Goal: Information Seeking & Learning: Understand process/instructions

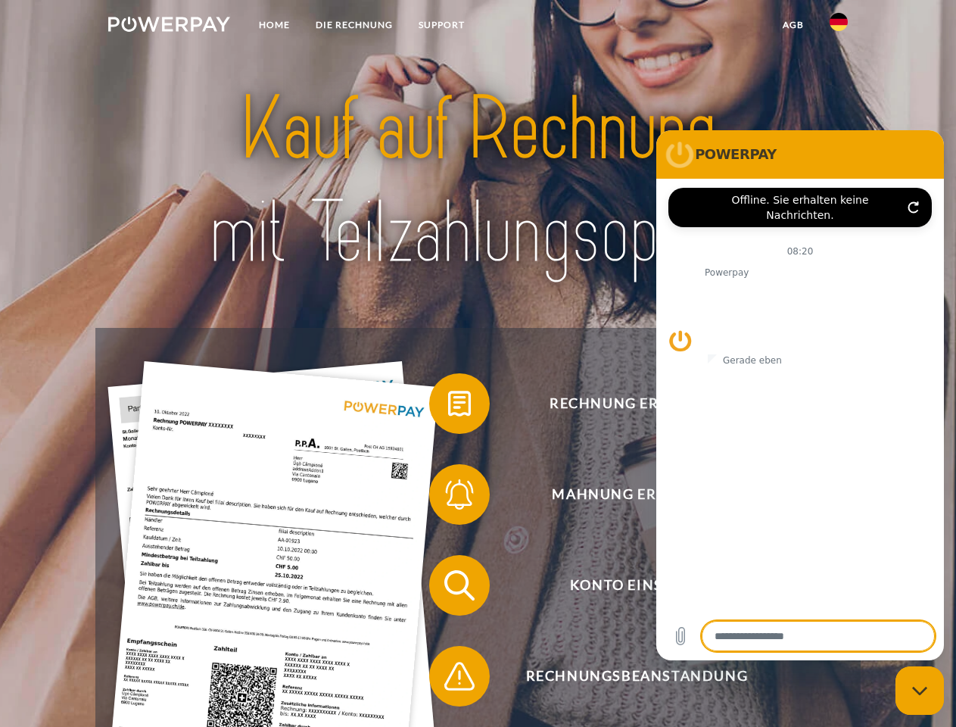
click at [169, 27] on img at bounding box center [169, 24] width 122 height 15
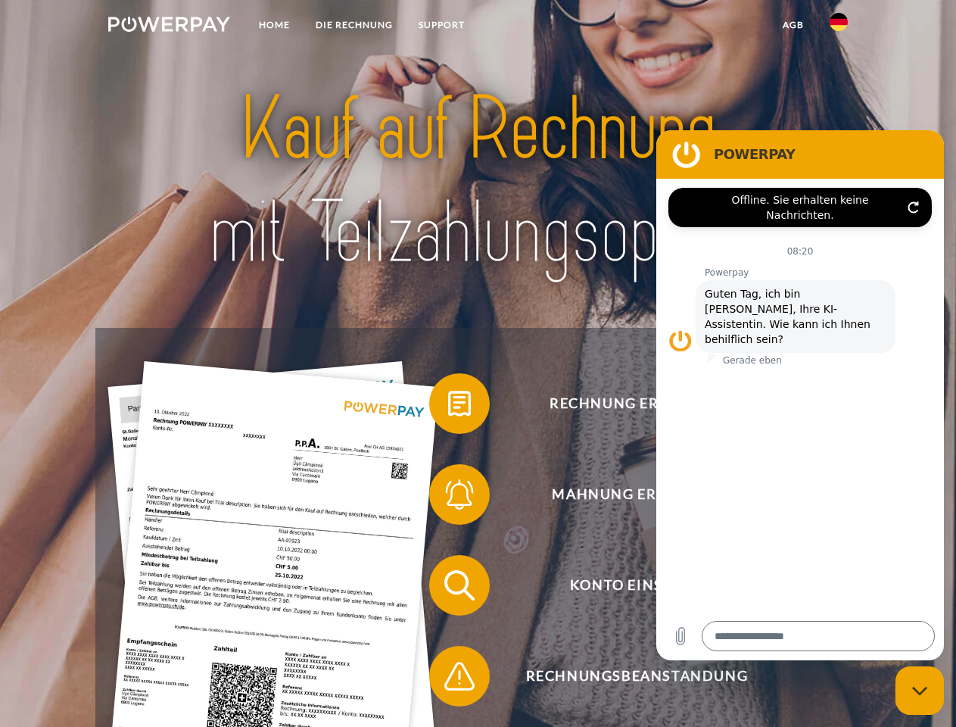
click at [839, 27] on img at bounding box center [839, 22] width 18 height 18
click at [793, 25] on link "agb" at bounding box center [793, 24] width 47 height 27
click at [448, 407] on span at bounding box center [437, 404] width 76 height 76
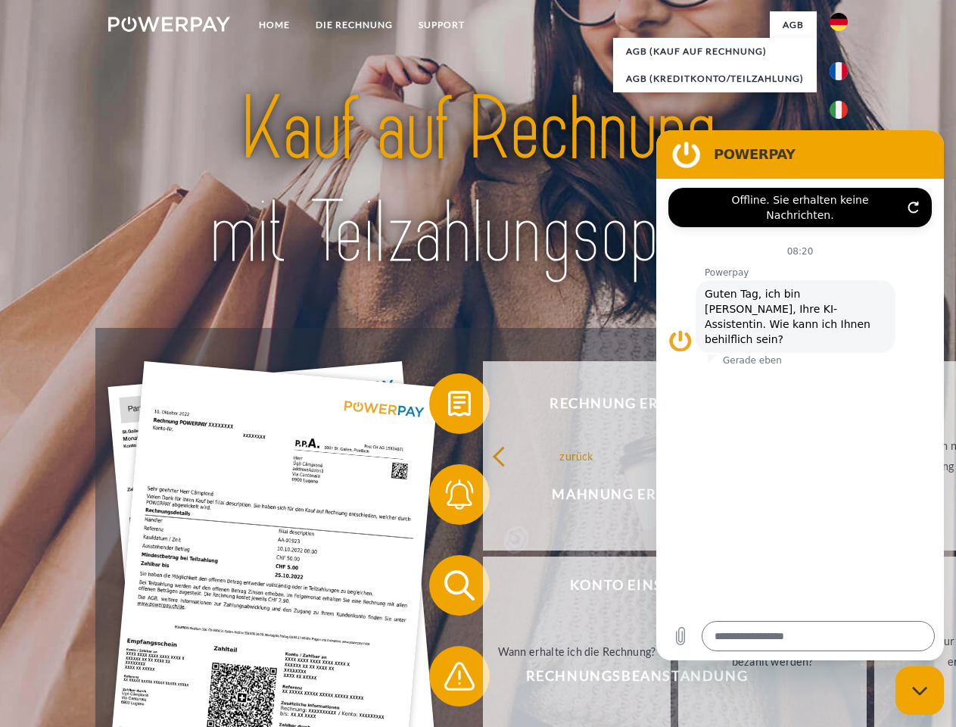
click at [678, 497] on link "Warum habe ich eine Rechnung erhalten?" at bounding box center [772, 455] width 189 height 189
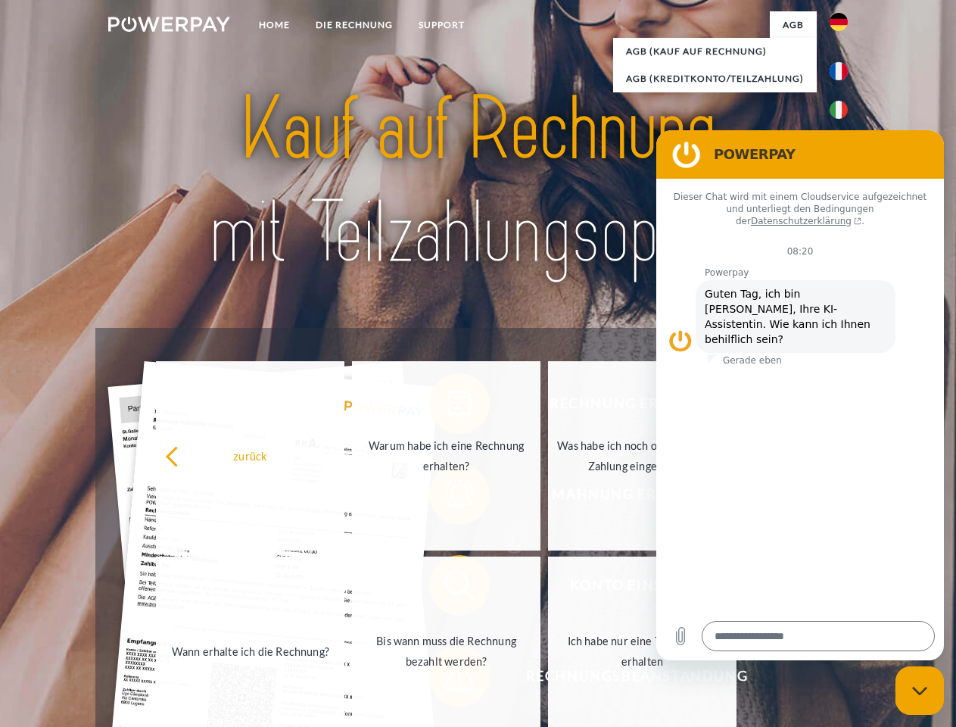
click at [448, 588] on span at bounding box center [437, 585] width 76 height 76
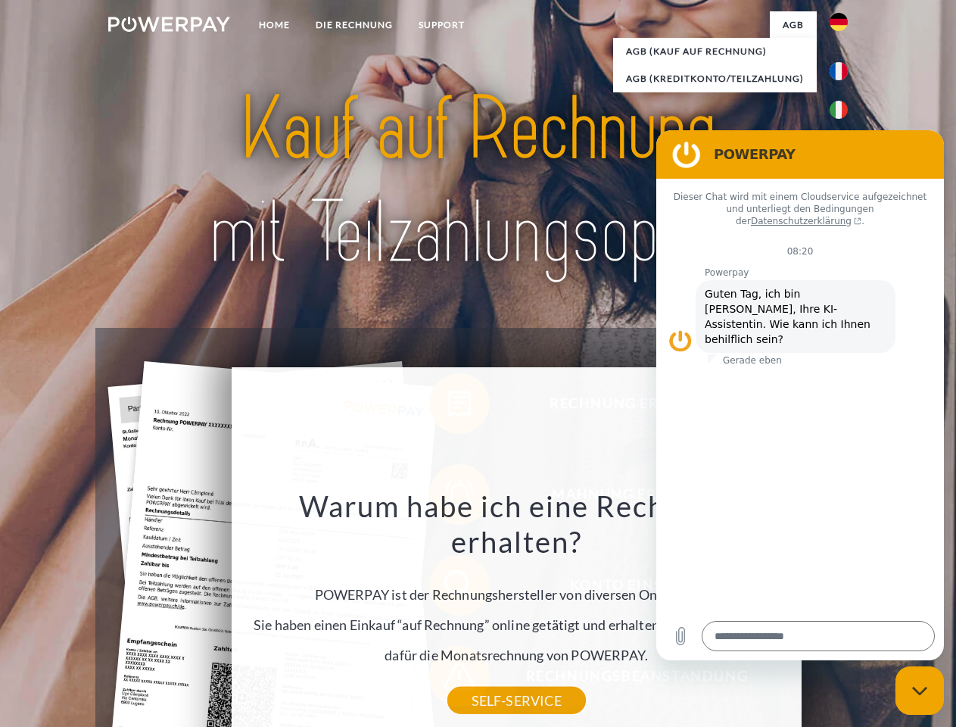
click at [448, 679] on div "Warum habe ich eine Rechnung erhalten? POWERPAY ist der Rechnungshersteller von…" at bounding box center [516, 594] width 553 height 213
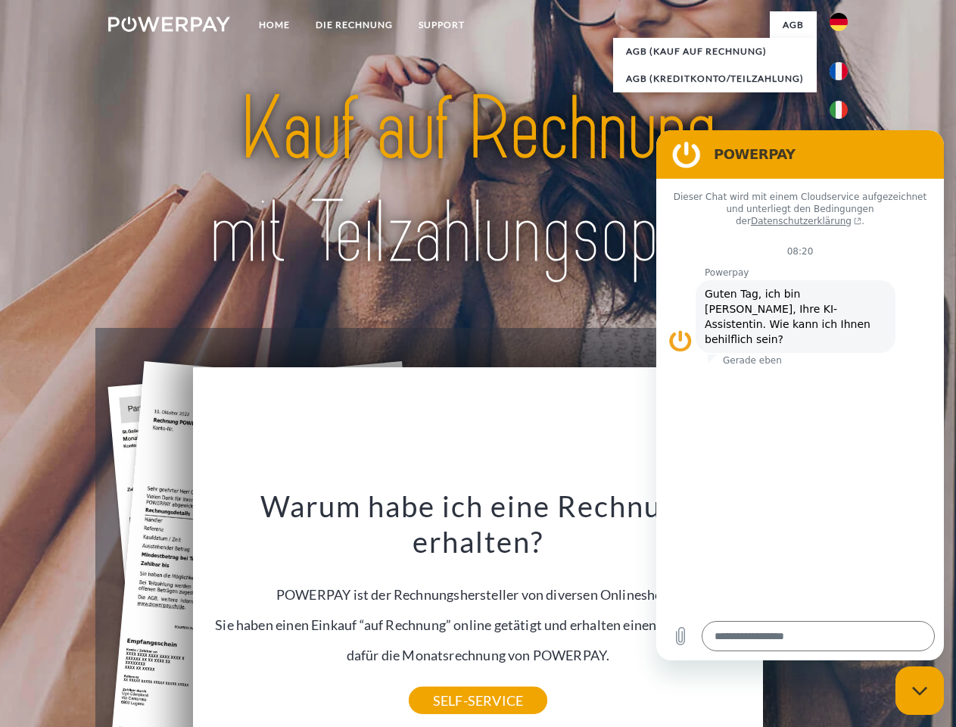
click at [920, 691] on icon "Messaging-Fenster schließen" at bounding box center [920, 691] width 16 height 10
type textarea "*"
